Goal: Find specific page/section: Find specific page/section

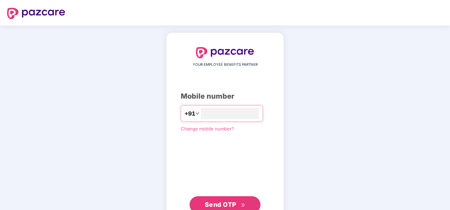
click at [228, 203] on span "Send OTP" at bounding box center [221, 204] width 32 height 7
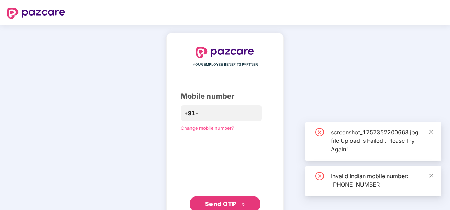
click at [231, 205] on span "Send OTP" at bounding box center [221, 203] width 32 height 7
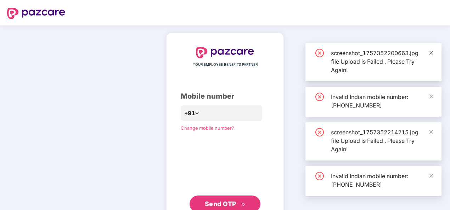
click at [430, 55] on span at bounding box center [430, 53] width 5 height 6
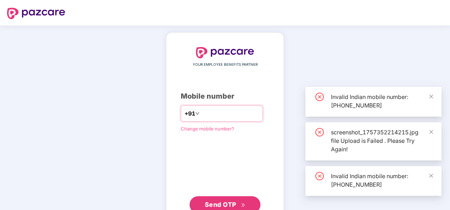
click at [201, 112] on input "**********" at bounding box center [230, 113] width 58 height 11
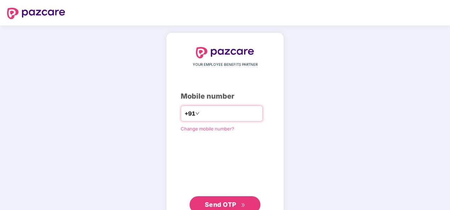
type input "**********"
click at [234, 204] on span "Send OTP" at bounding box center [221, 204] width 32 height 7
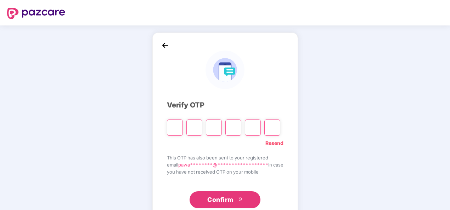
paste input "*"
type input "*"
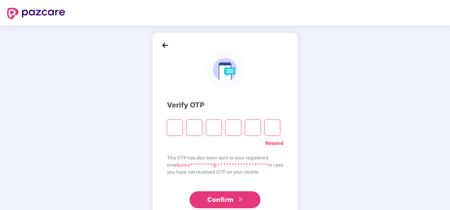
type input "*"
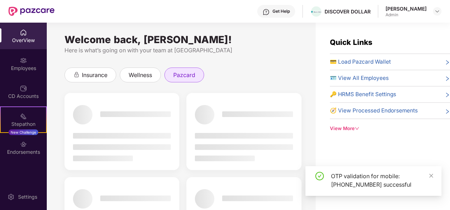
click at [184, 76] on span "pazcard" at bounding box center [184, 75] width 22 height 9
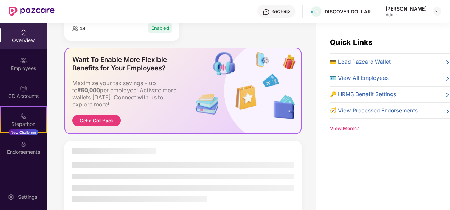
scroll to position [142, 0]
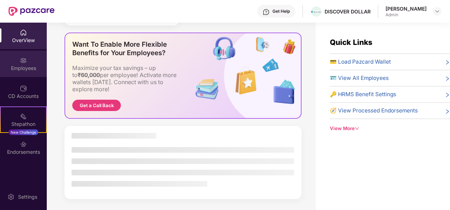
click at [25, 65] on div "Employees" at bounding box center [23, 68] width 47 height 7
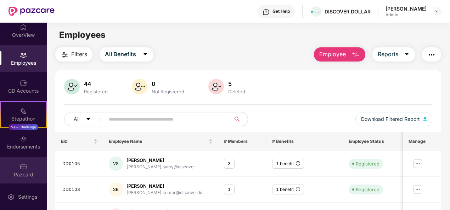
scroll to position [6, 0]
click at [25, 173] on div "Pazcard" at bounding box center [23, 173] width 47 height 7
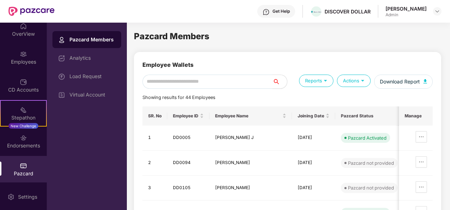
click at [97, 39] on div "Pazcard Members" at bounding box center [92, 39] width 46 height 7
click at [240, 84] on input "text" at bounding box center [207, 82] width 130 height 14
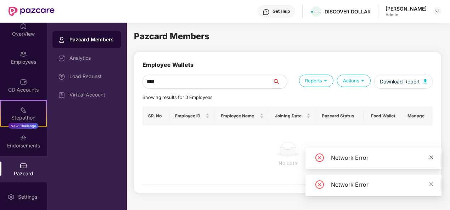
click at [432, 158] on icon "close" at bounding box center [430, 157] width 5 height 5
click at [431, 185] on icon "close" at bounding box center [430, 184] width 5 height 5
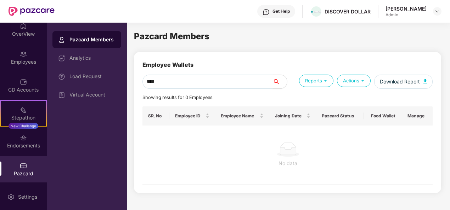
click at [166, 84] on input "****" at bounding box center [207, 82] width 130 height 14
type input "********"
click at [263, 169] on div "No data" at bounding box center [287, 155] width 291 height 59
